Goal: Find specific page/section: Find specific page/section

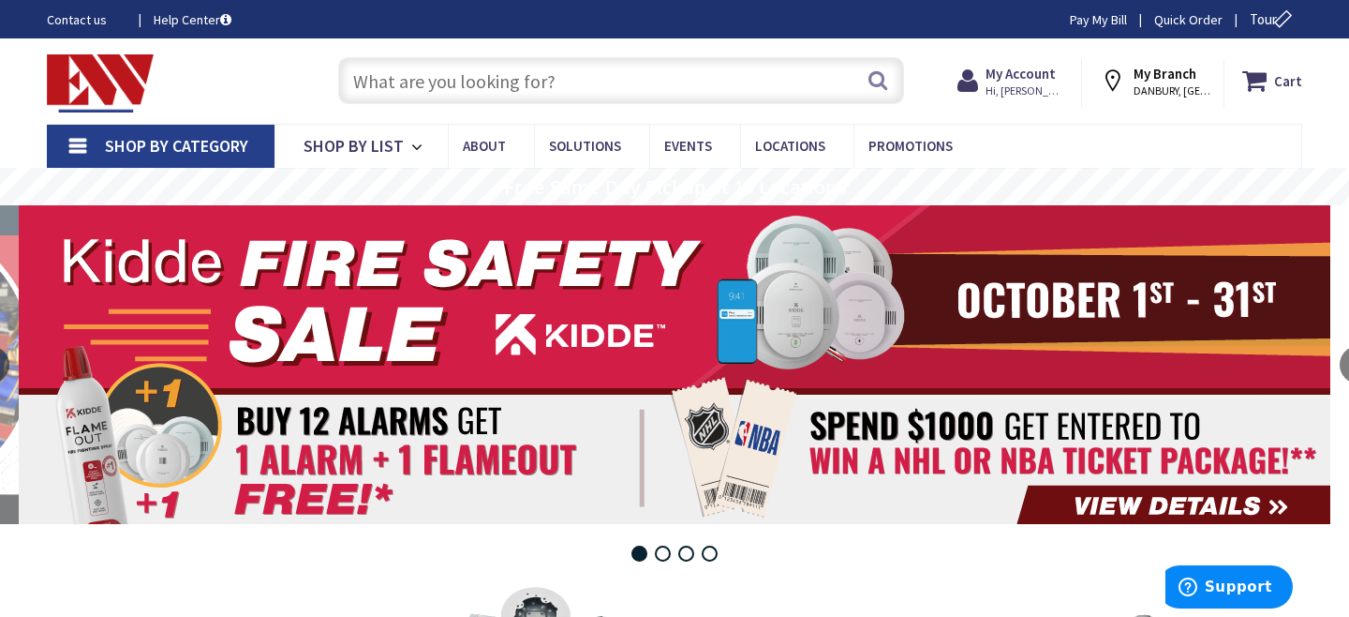
click at [417, 82] on input "text" at bounding box center [621, 80] width 566 height 47
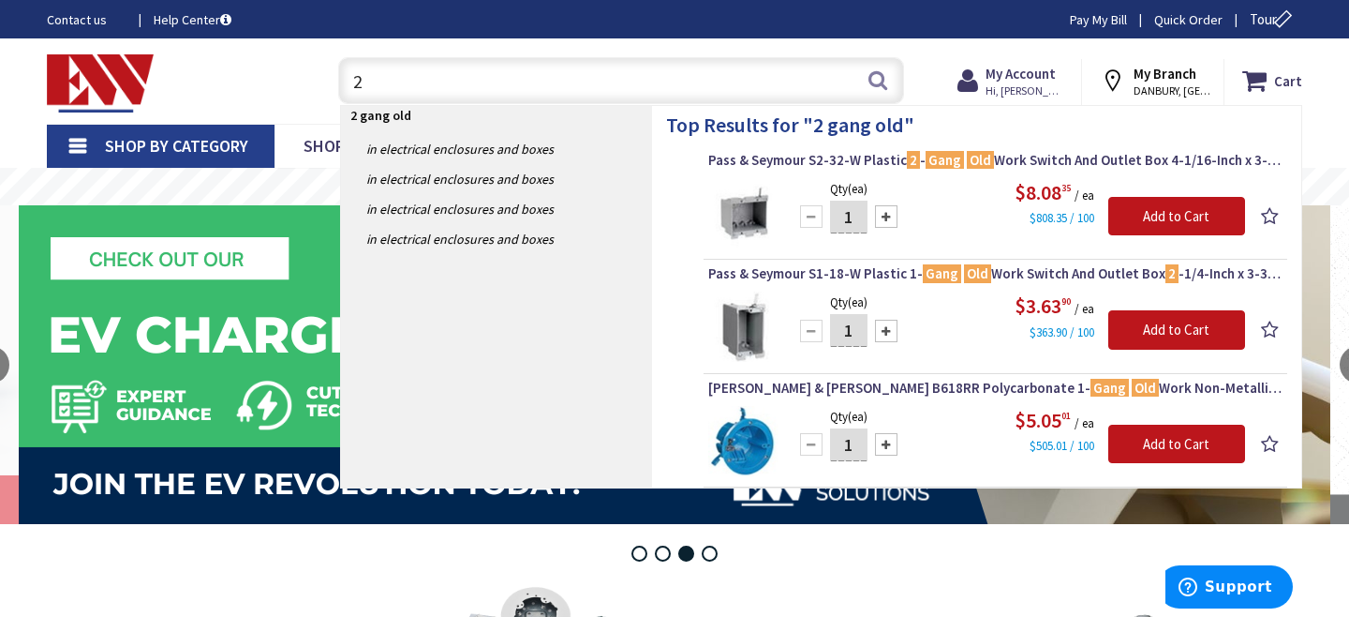
type input "2"
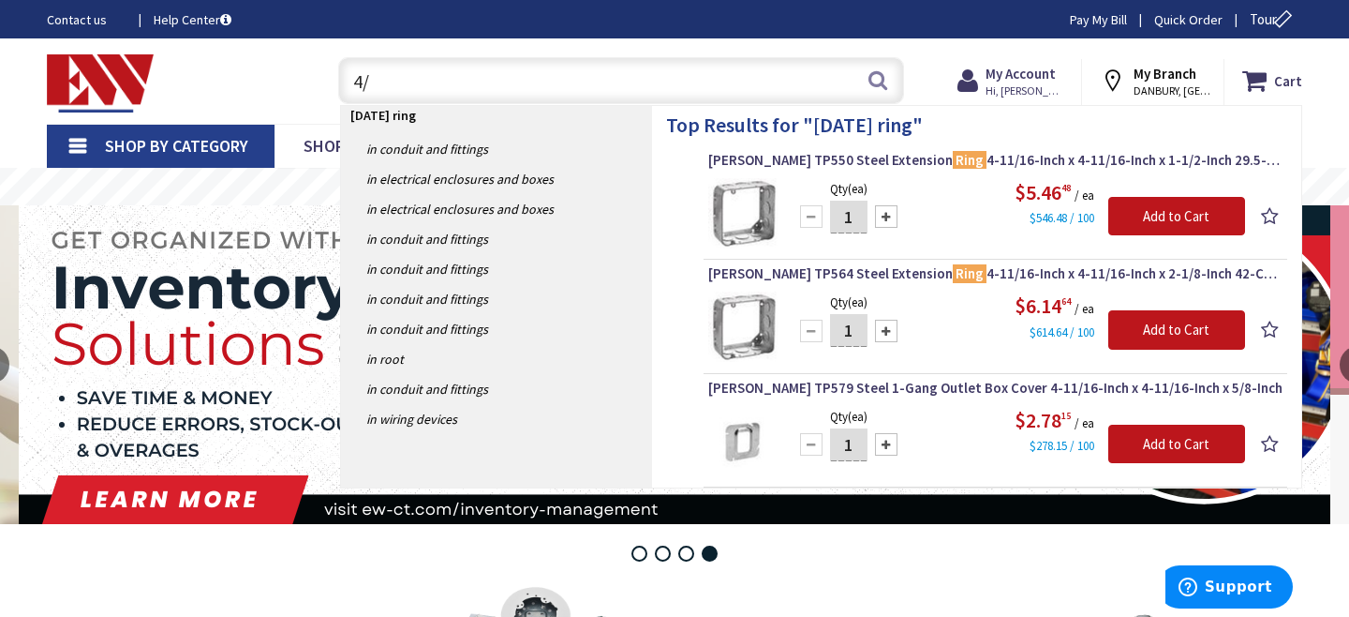
type input "4"
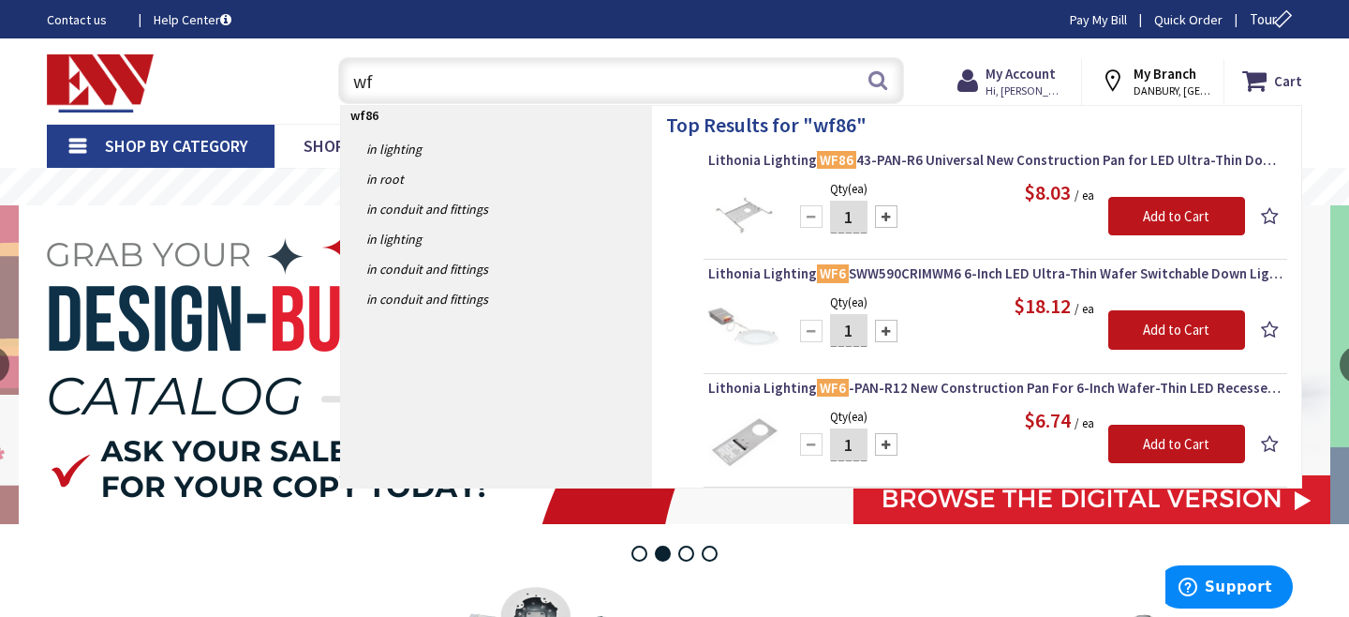
type input "w"
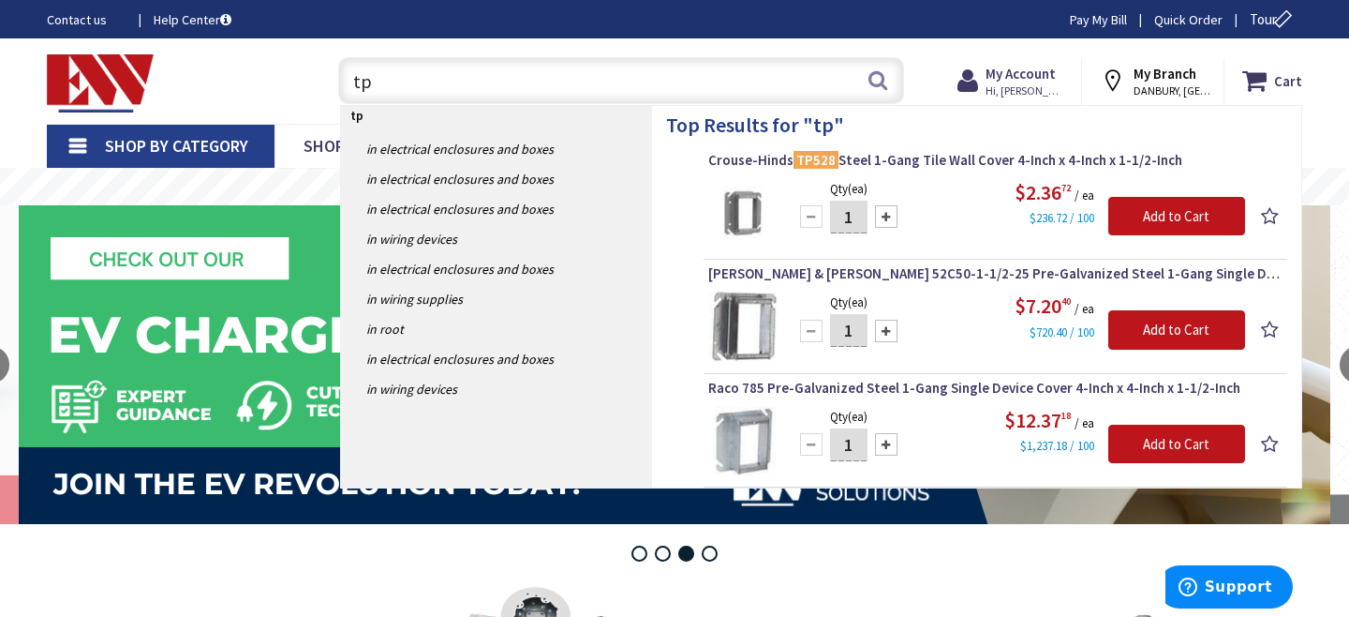
type input "t"
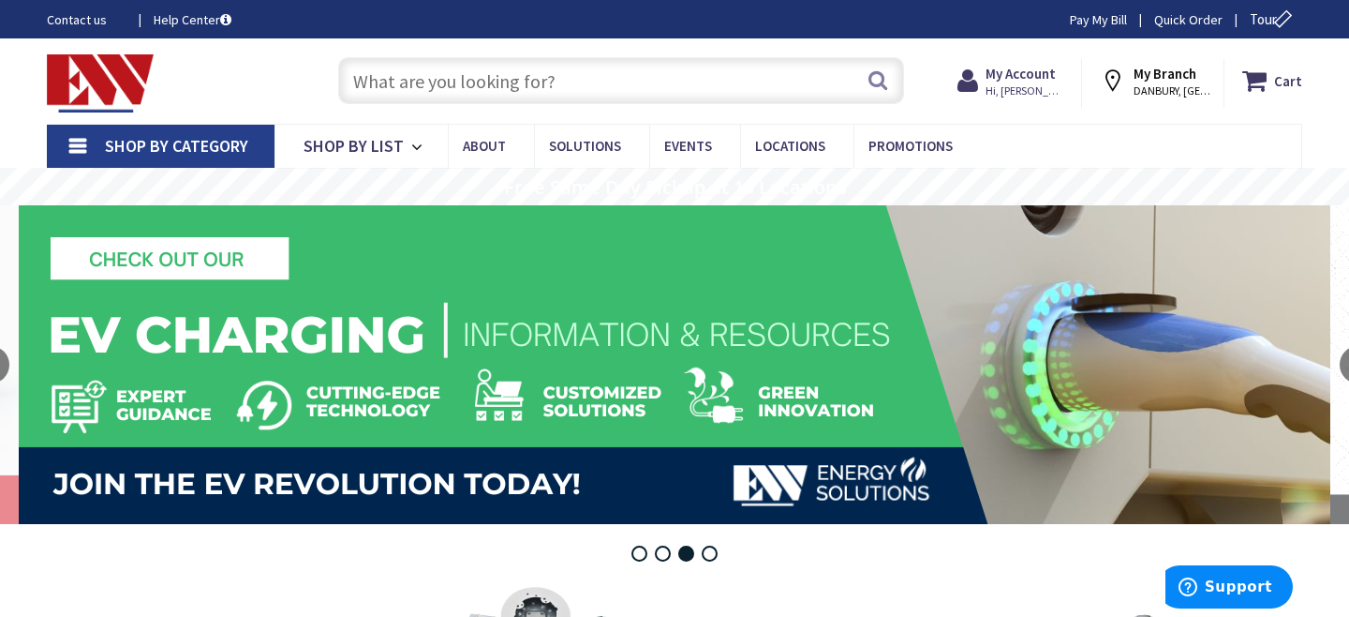
click at [141, 128] on link "Shop By Category" at bounding box center [161, 146] width 228 height 43
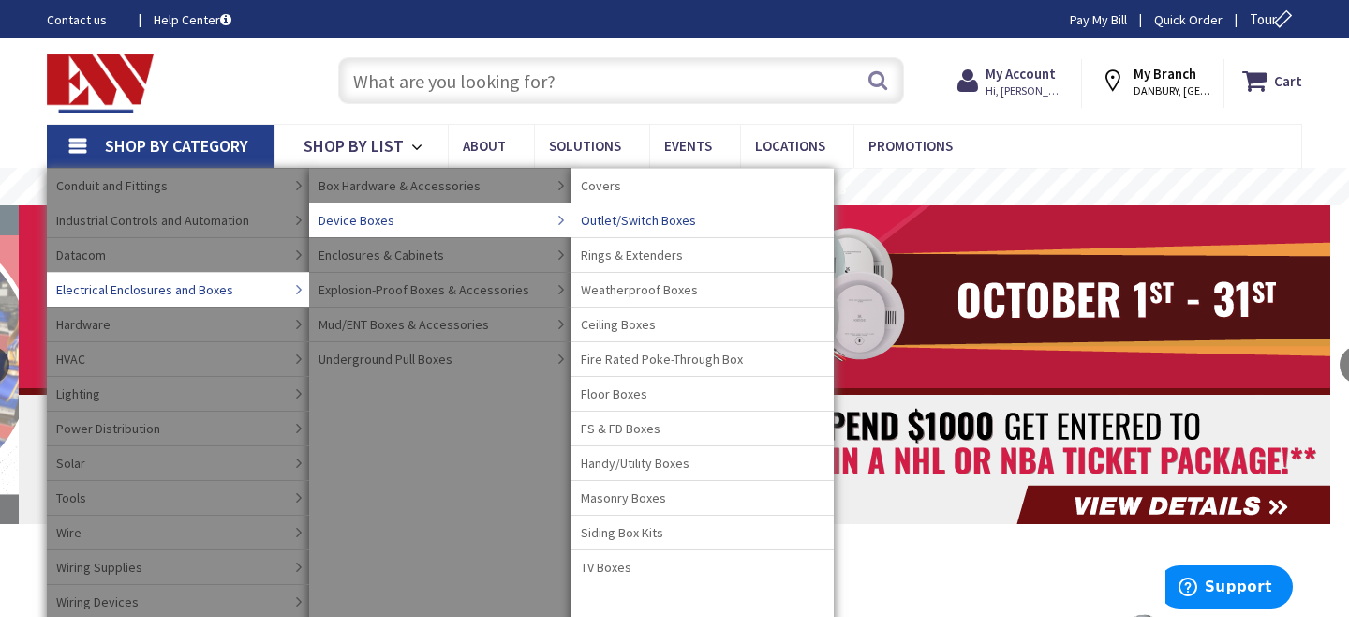
click at [603, 223] on span "Outlet/Switch Boxes" at bounding box center [638, 220] width 115 height 19
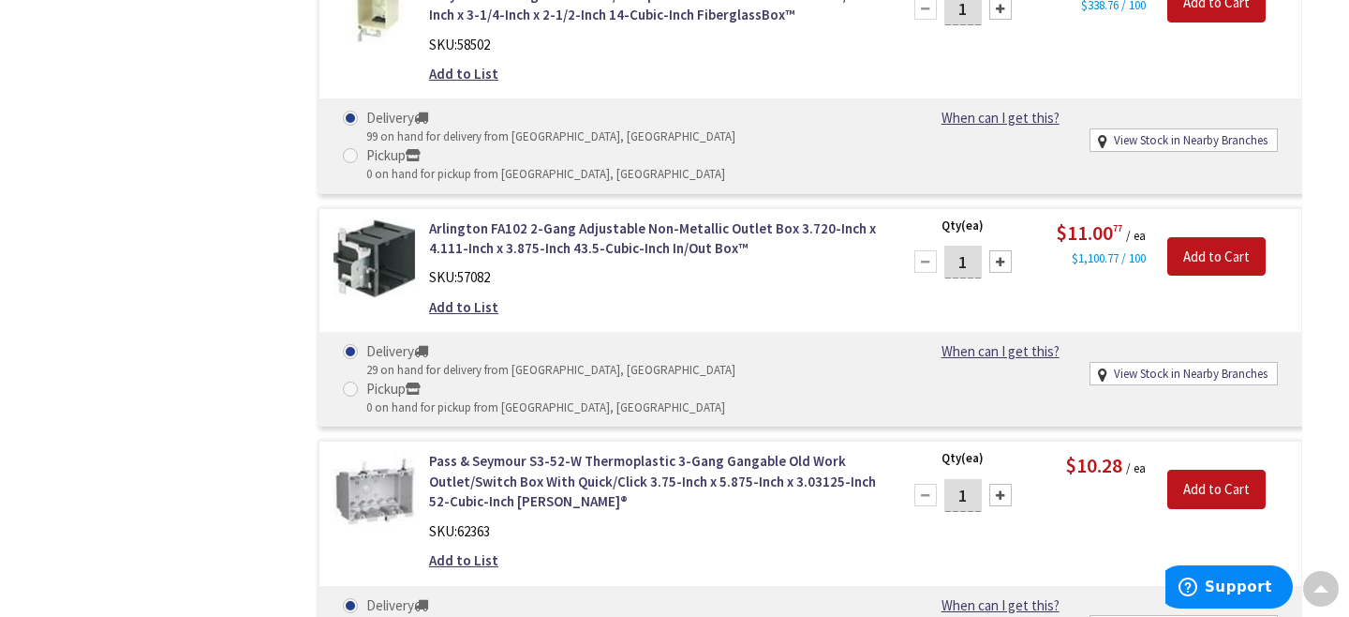
scroll to position [26048, 0]
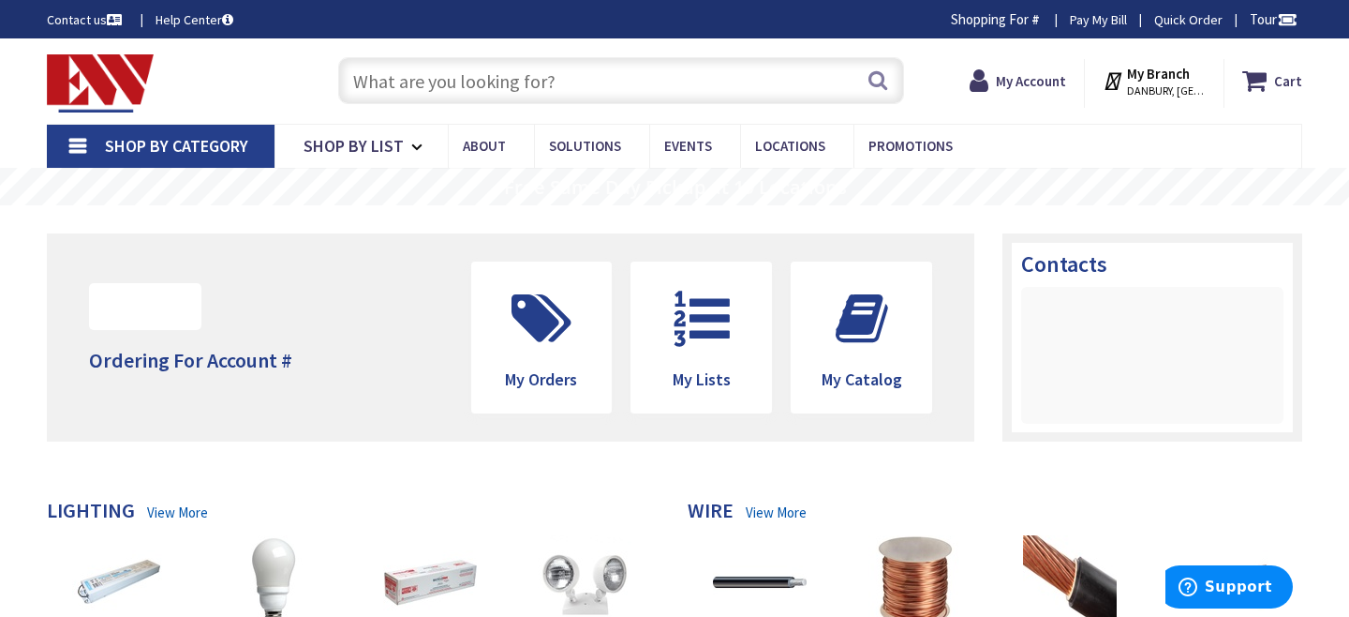
click at [158, 141] on span "Shop By Category" at bounding box center [176, 146] width 143 height 22
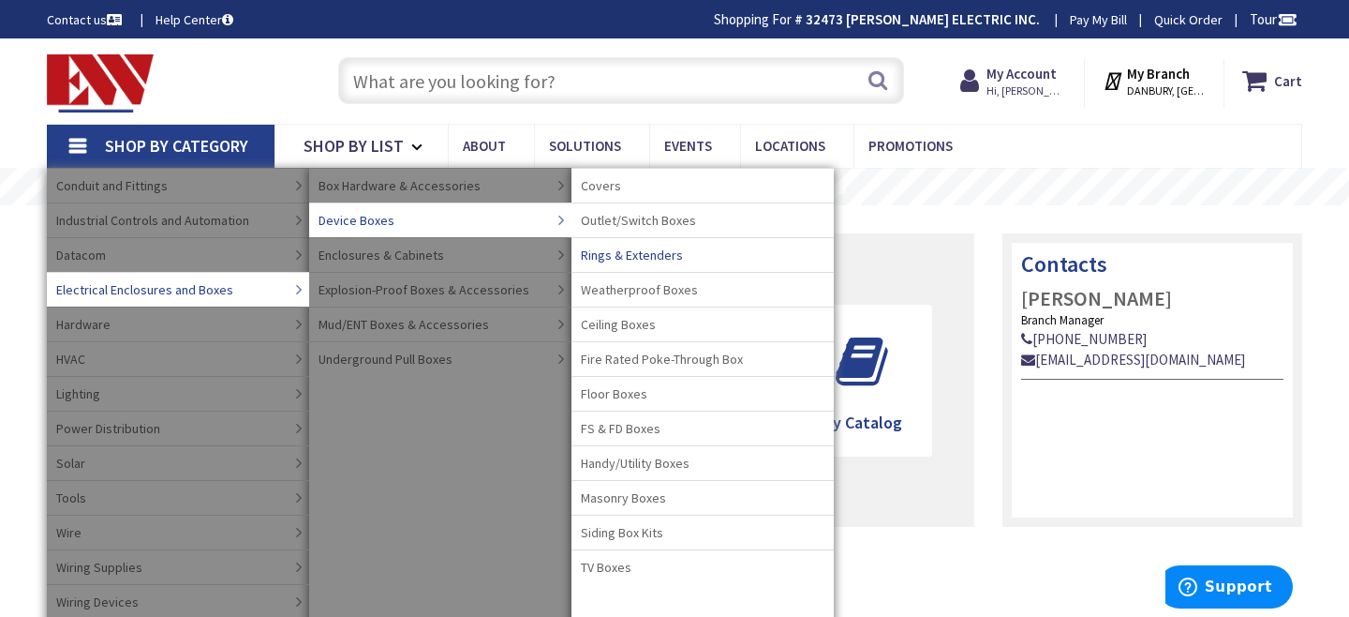
click at [602, 255] on span "Rings & Extenders" at bounding box center [632, 254] width 102 height 19
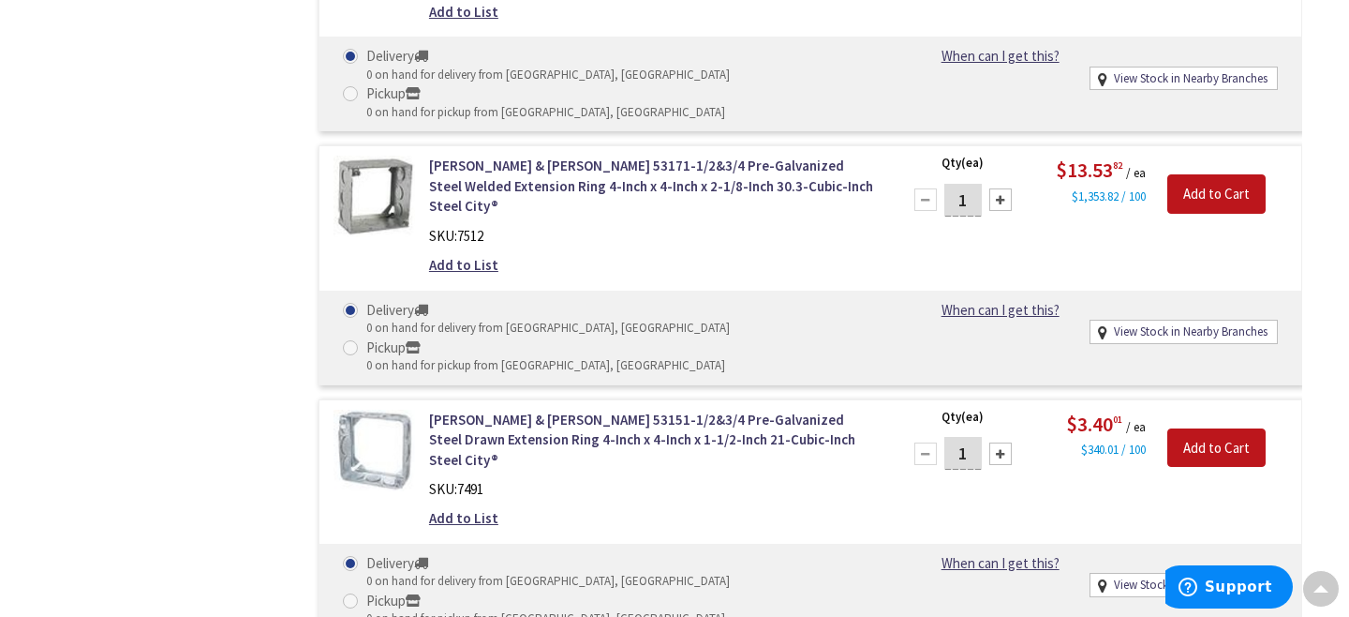
scroll to position [17353, 0]
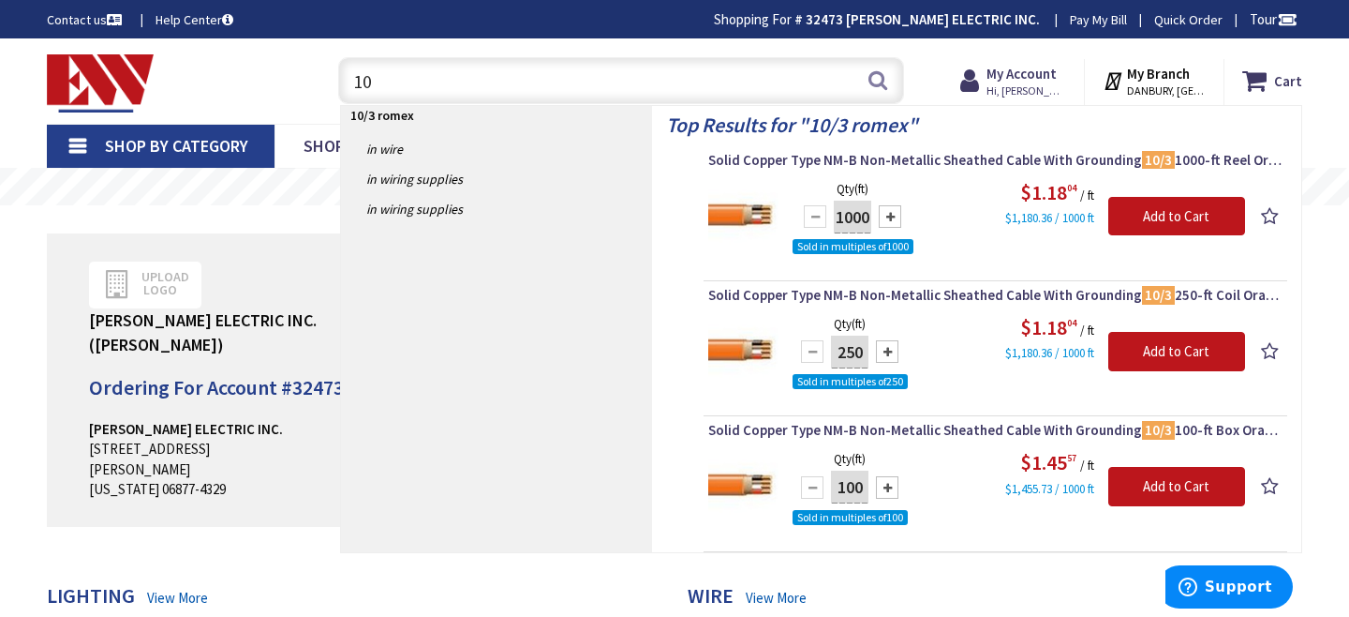
type input "1"
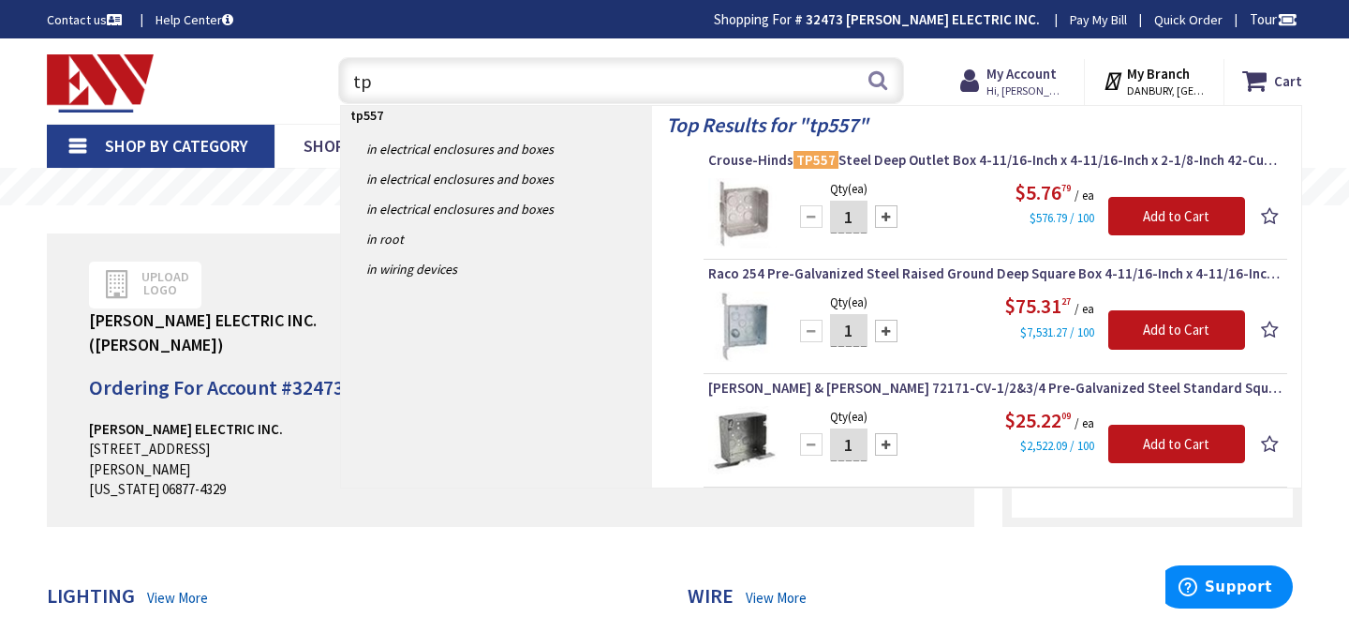
type input "t"
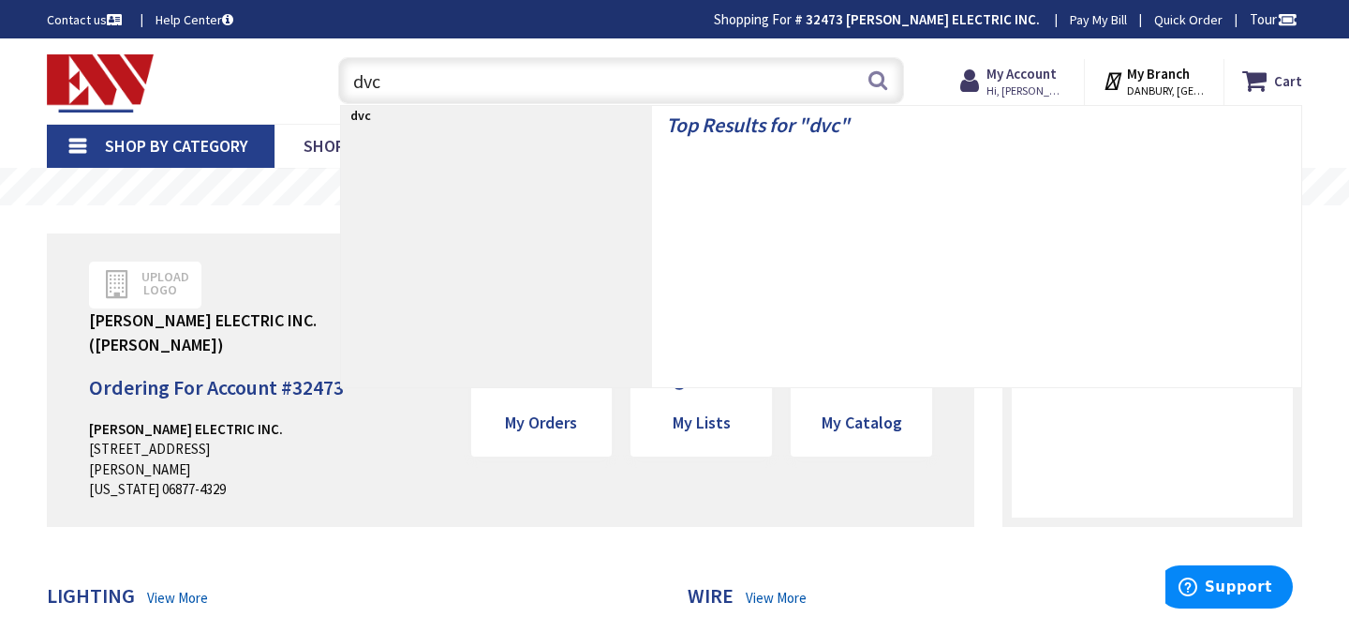
type input "dvcl"
